Goal: Use online tool/utility: Utilize a website feature to perform a specific function

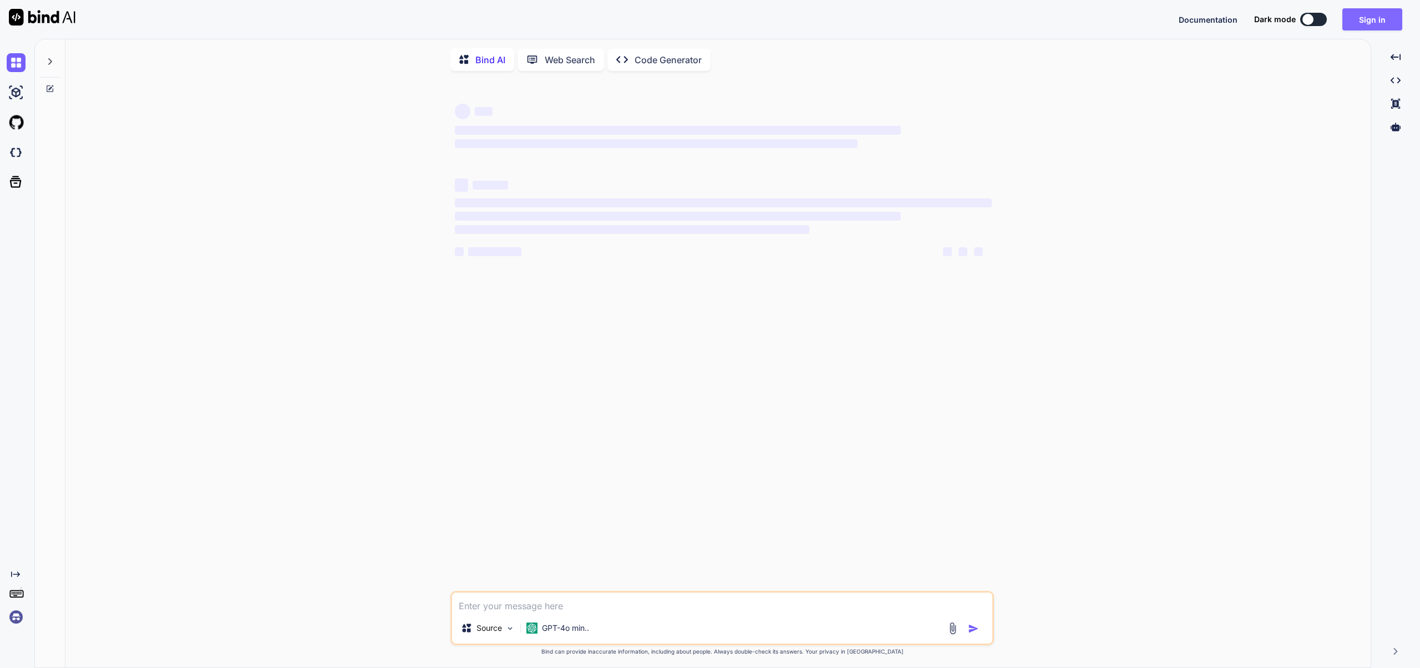
click at [1371, 20] on button "Sign in" at bounding box center [1372, 19] width 60 height 22
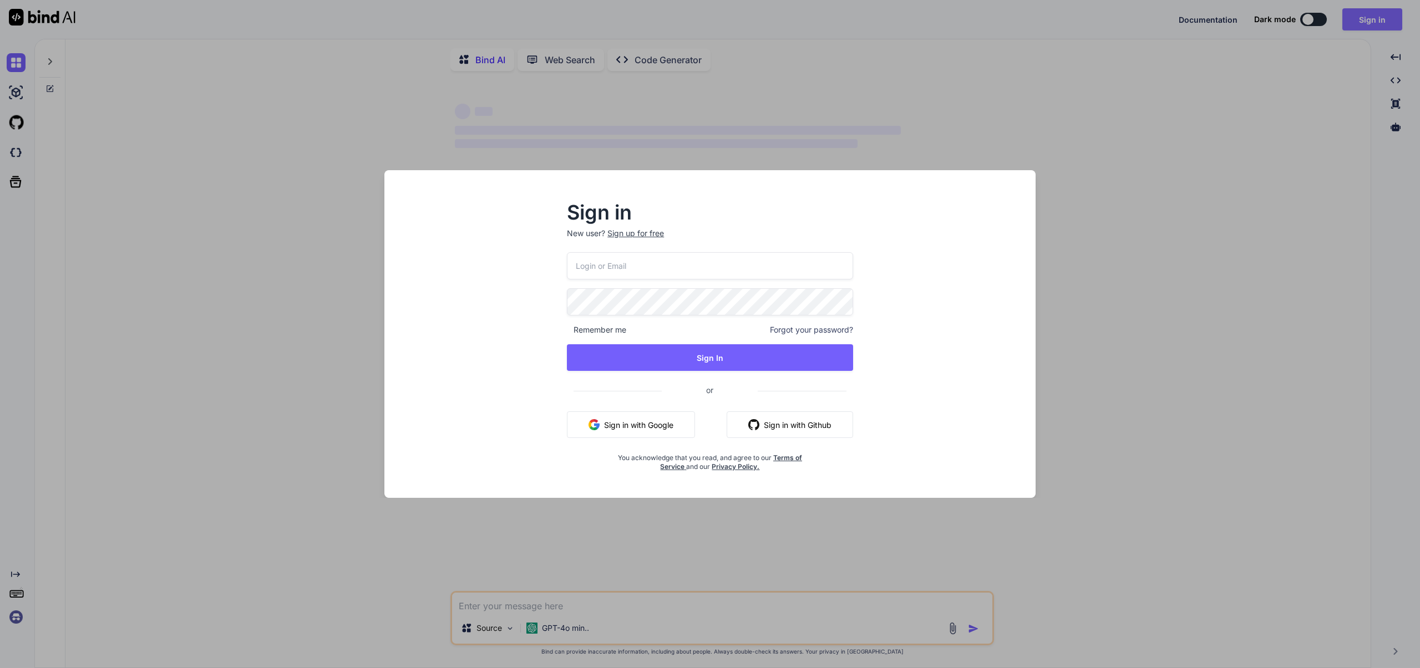
type input "[EMAIL_ADDRESS][DOMAIN_NAME]"
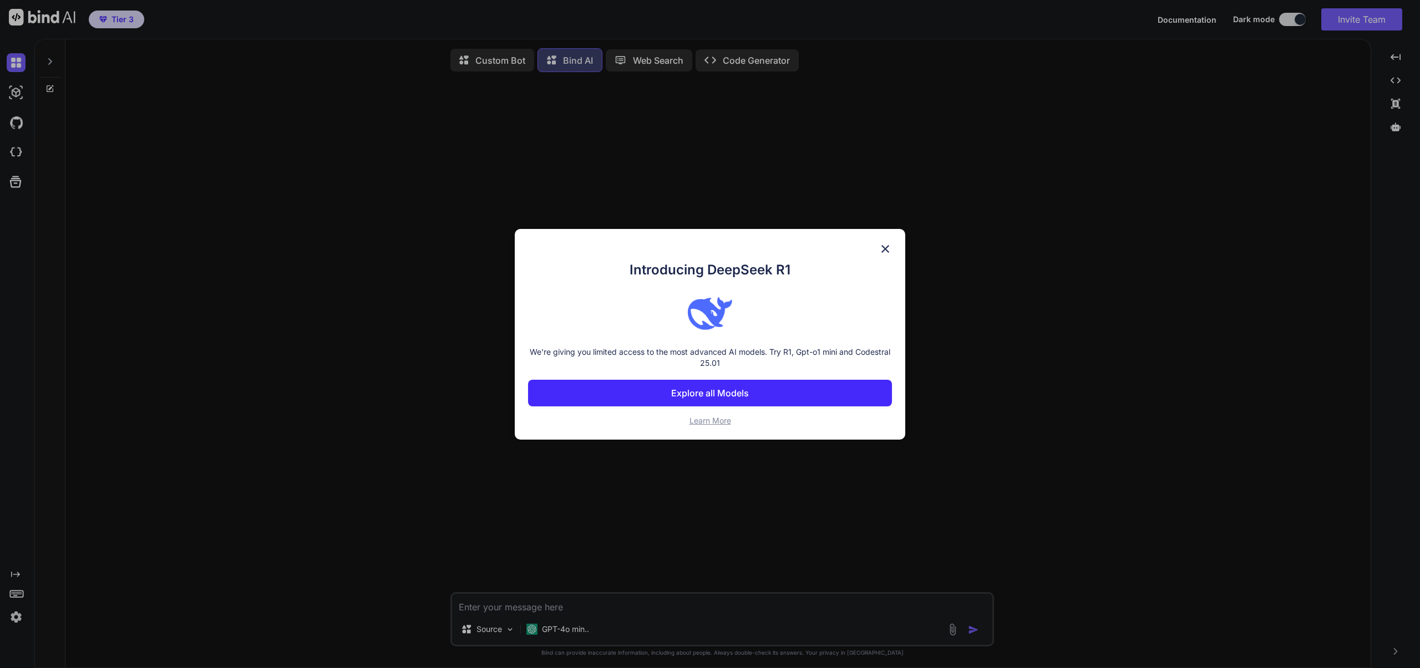
click at [699, 391] on p "Explore all Models" at bounding box center [710, 393] width 78 height 13
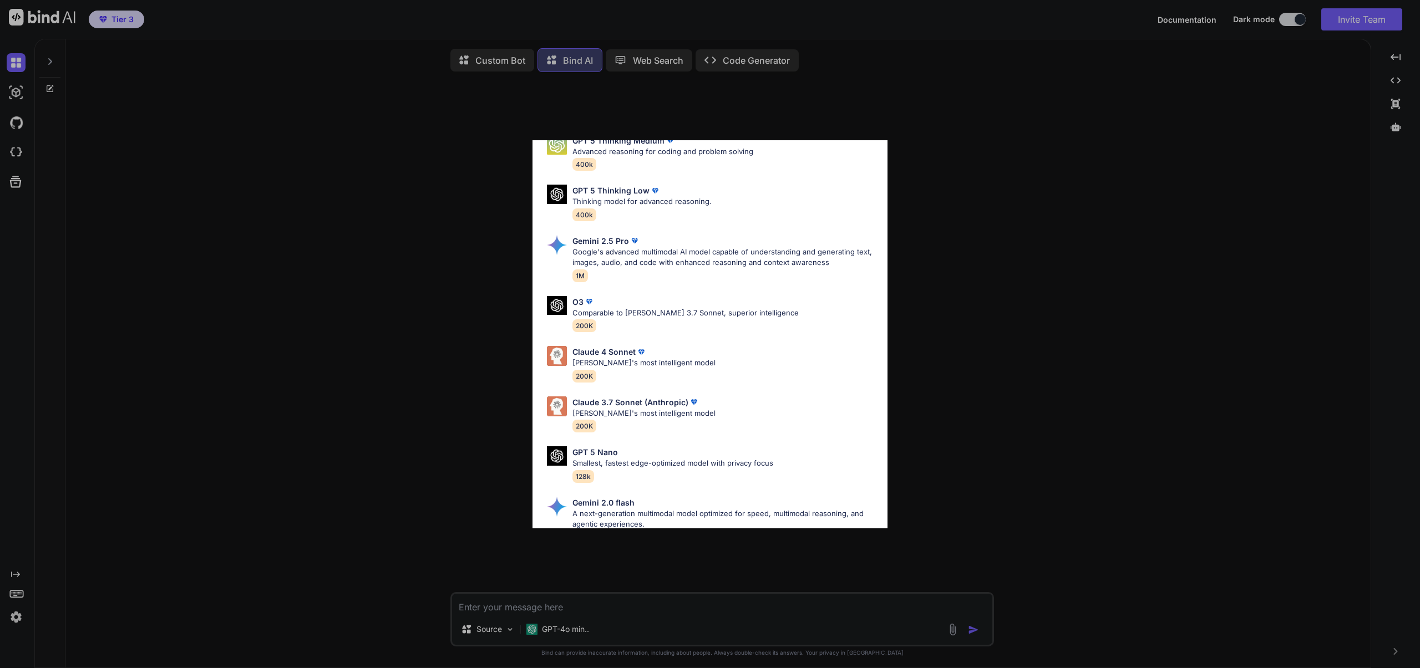
scroll to position [359, 0]
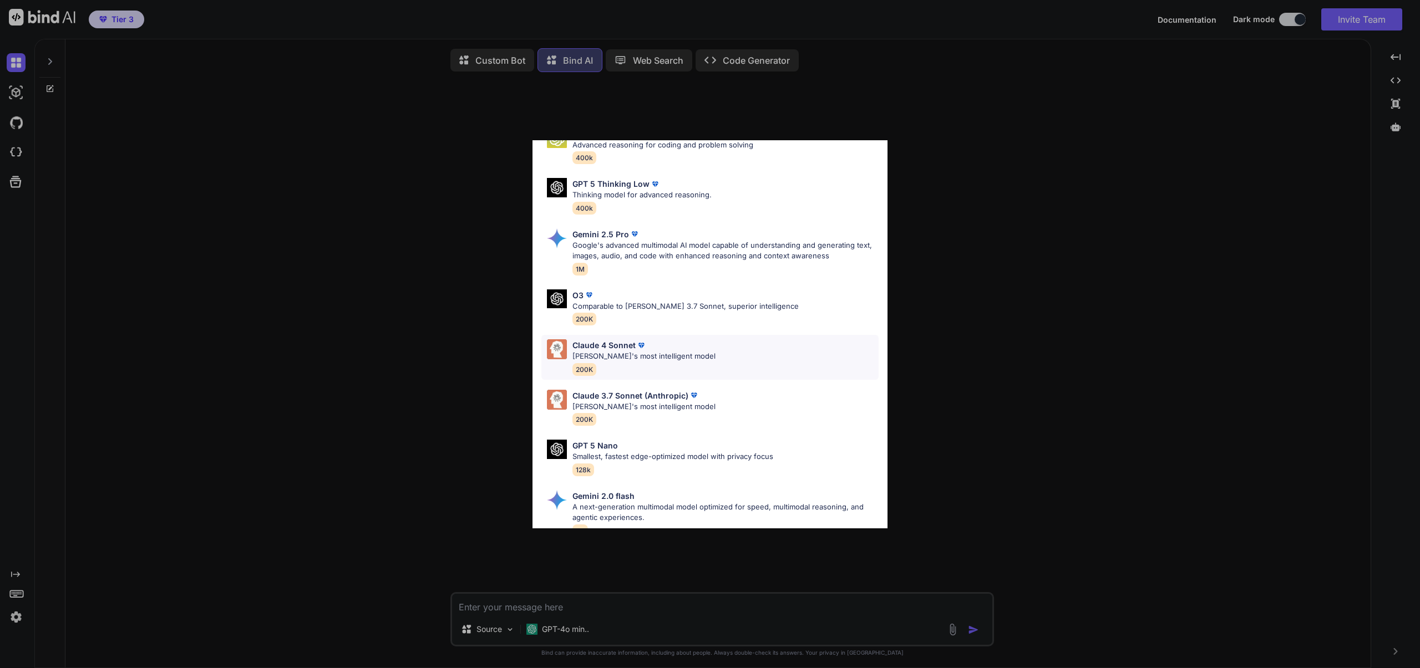
click at [660, 350] on div "Claude 4 Sonnet" at bounding box center [643, 345] width 143 height 12
type textarea "x"
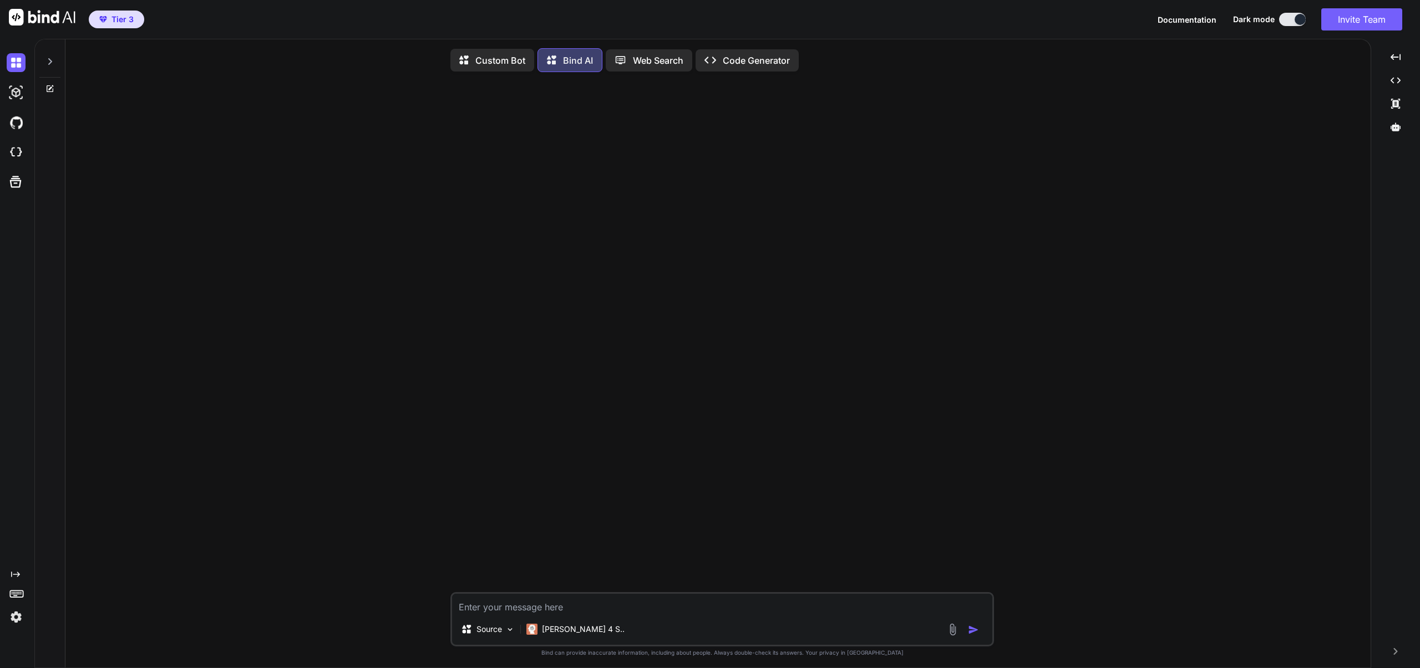
click at [126, 24] on span "Tier 3" at bounding box center [122, 19] width 22 height 11
click at [104, 22] on img "button" at bounding box center [103, 19] width 8 height 7
